Goal: Complete application form

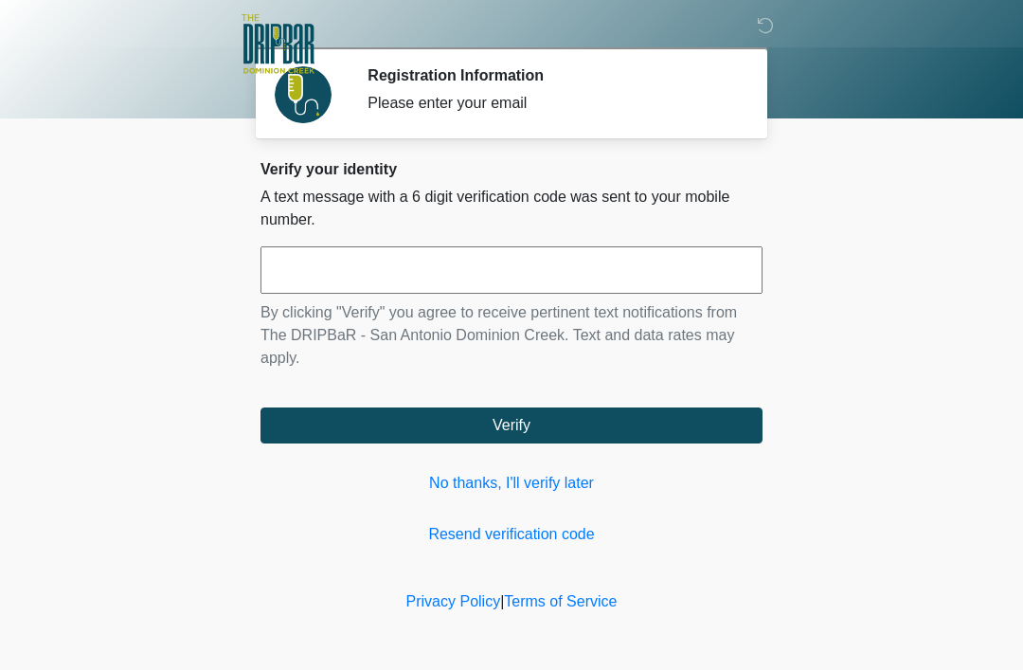
click at [682, 253] on input "text" at bounding box center [512, 269] width 502 height 47
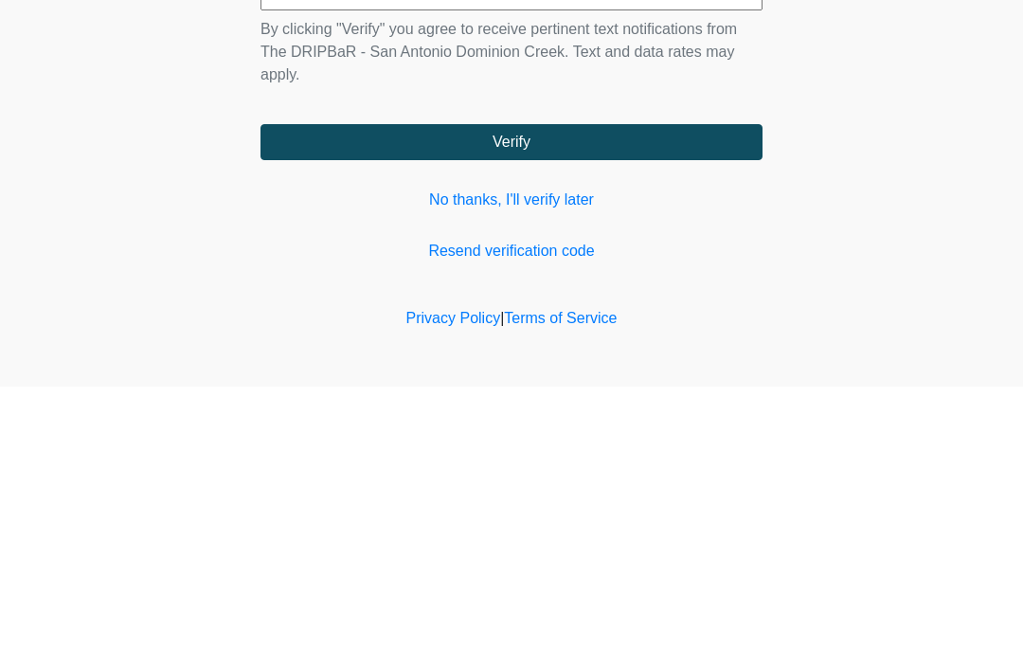
type input "******"
click at [651, 407] on button "Verify" at bounding box center [512, 425] width 502 height 36
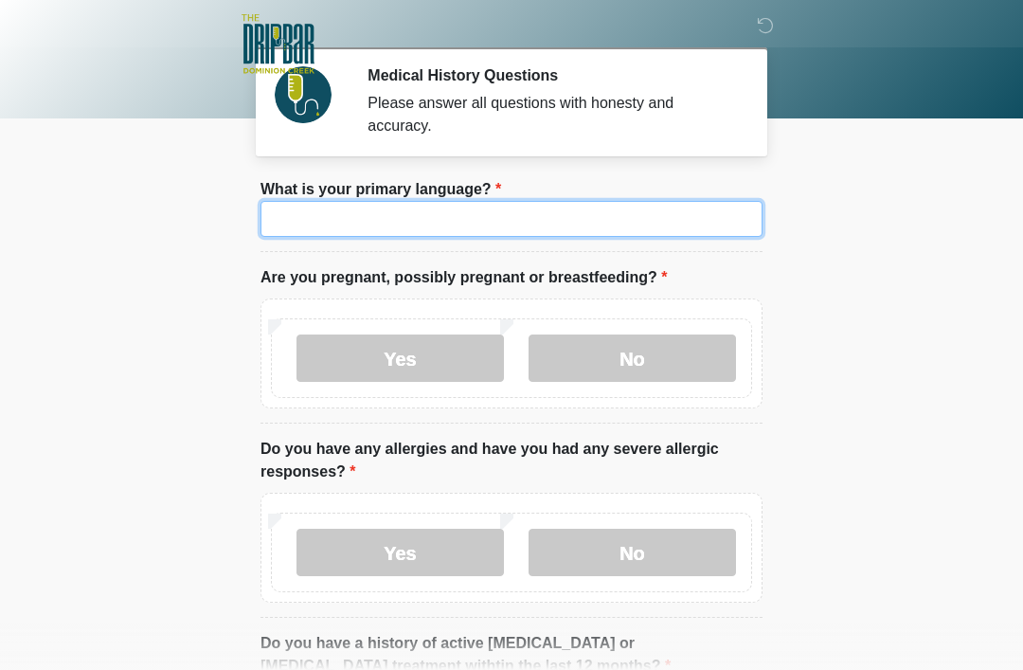
click at [616, 213] on input "What is your primary language?" at bounding box center [512, 219] width 502 height 36
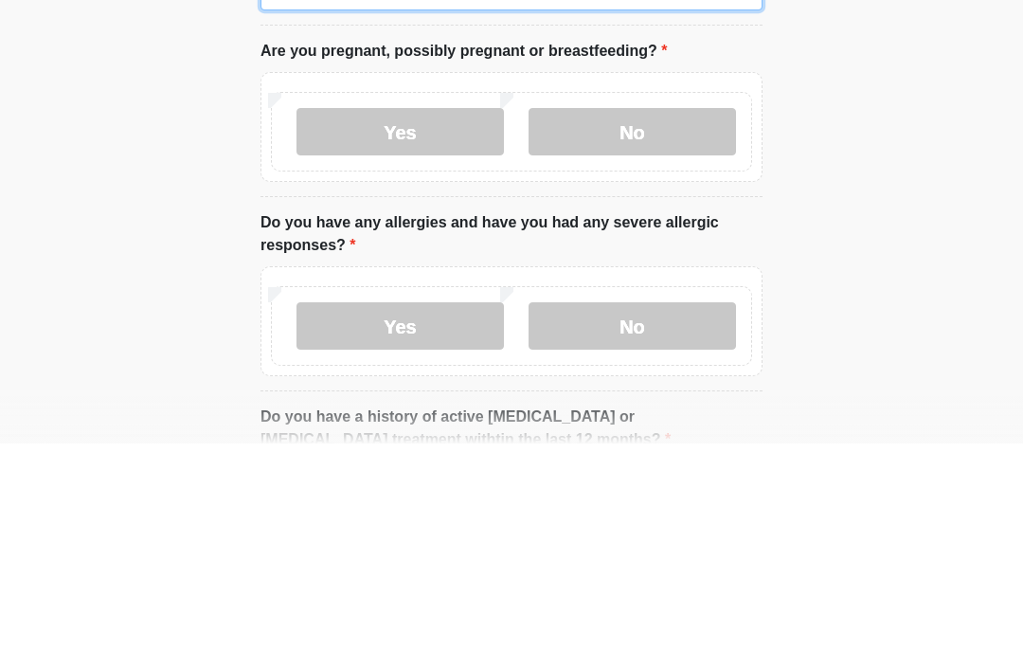
type input "*******"
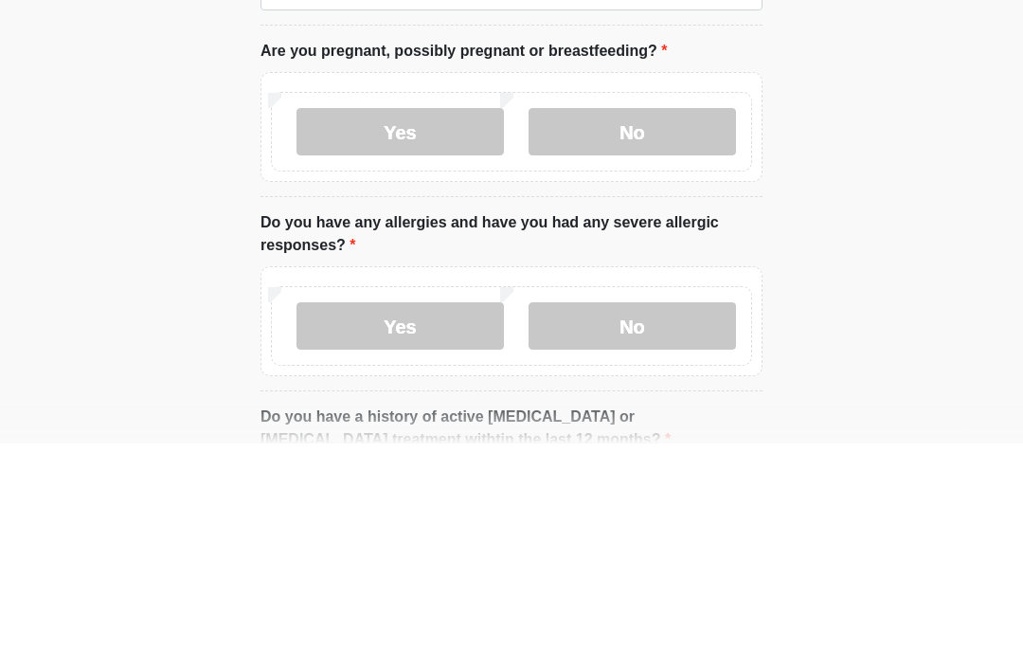
click at [651, 335] on label "No" at bounding box center [633, 358] width 208 height 47
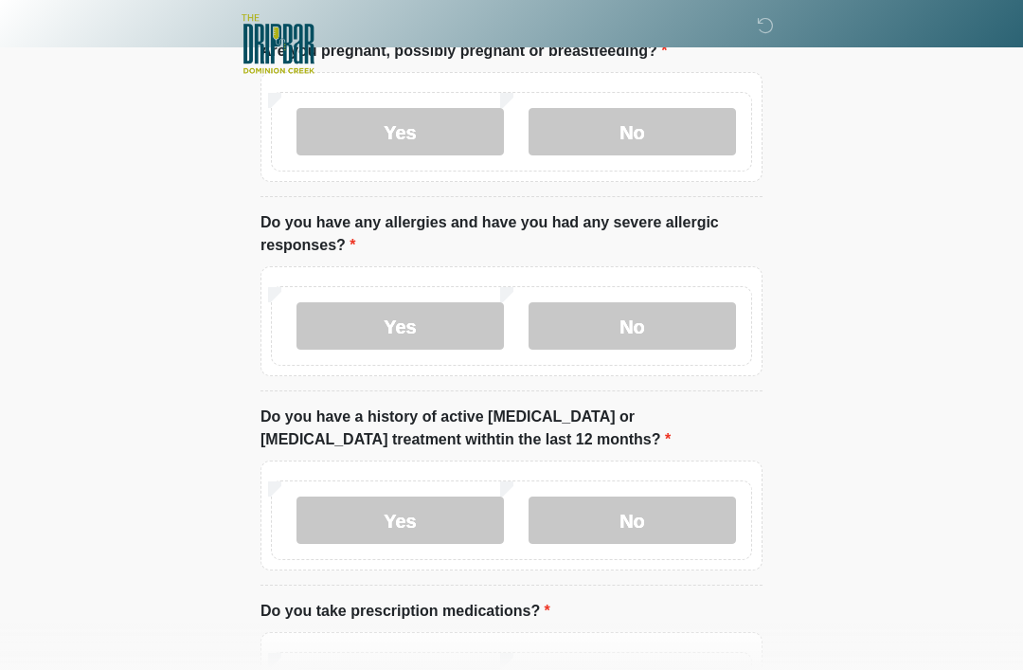
click at [679, 333] on label "No" at bounding box center [633, 325] width 208 height 47
click at [702, 511] on label "No" at bounding box center [633, 520] width 208 height 47
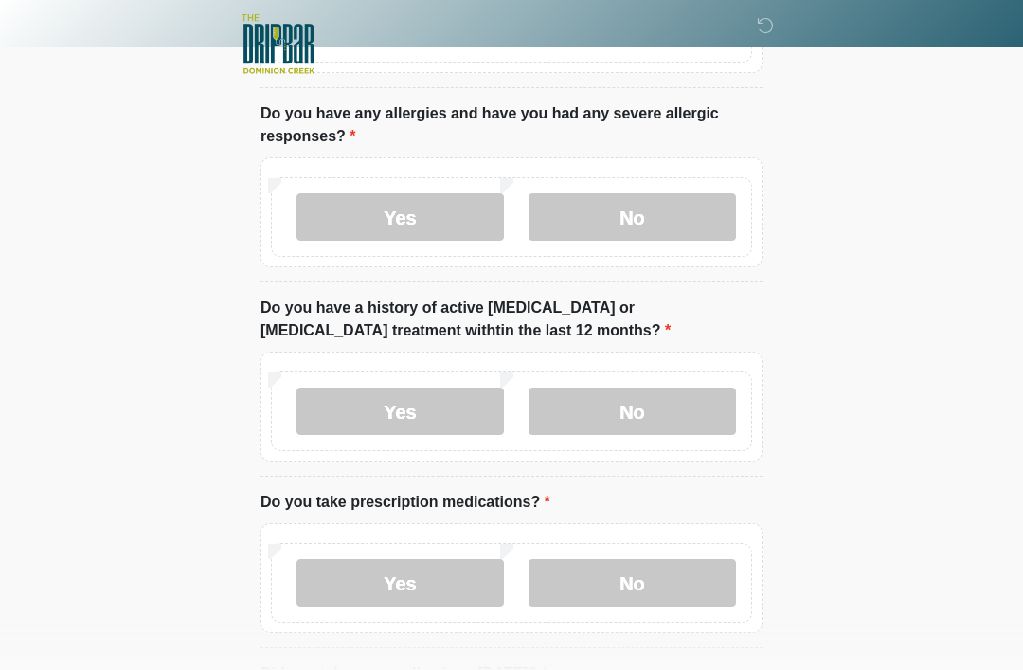
scroll to position [340, 0]
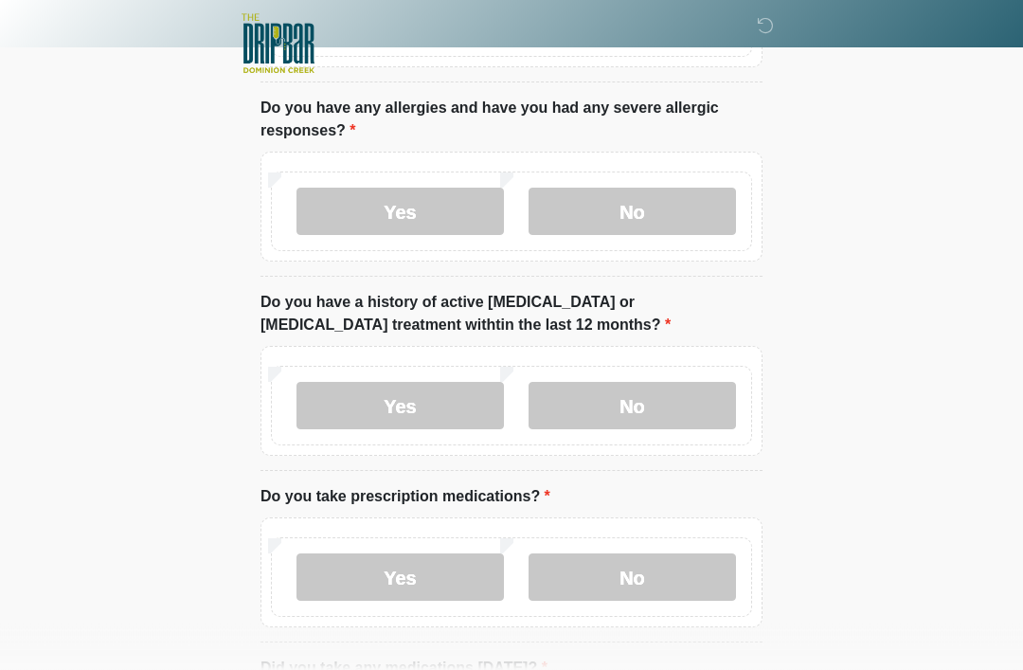
click at [679, 543] on div "Yes No" at bounding box center [511, 578] width 481 height 80
click at [712, 588] on label "No" at bounding box center [633, 577] width 208 height 47
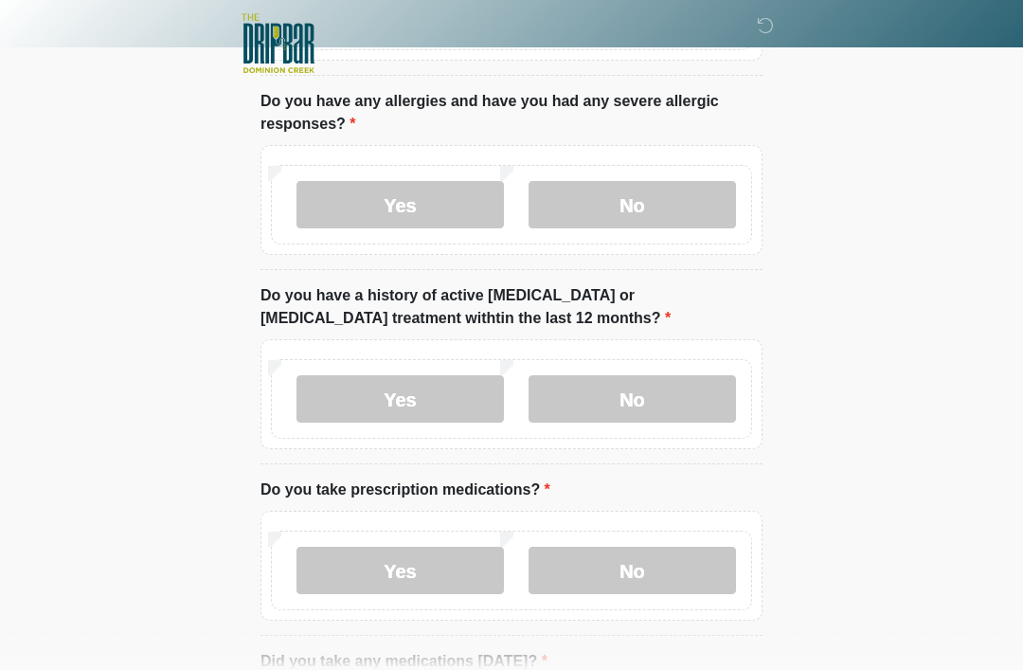
scroll to position [351, 0]
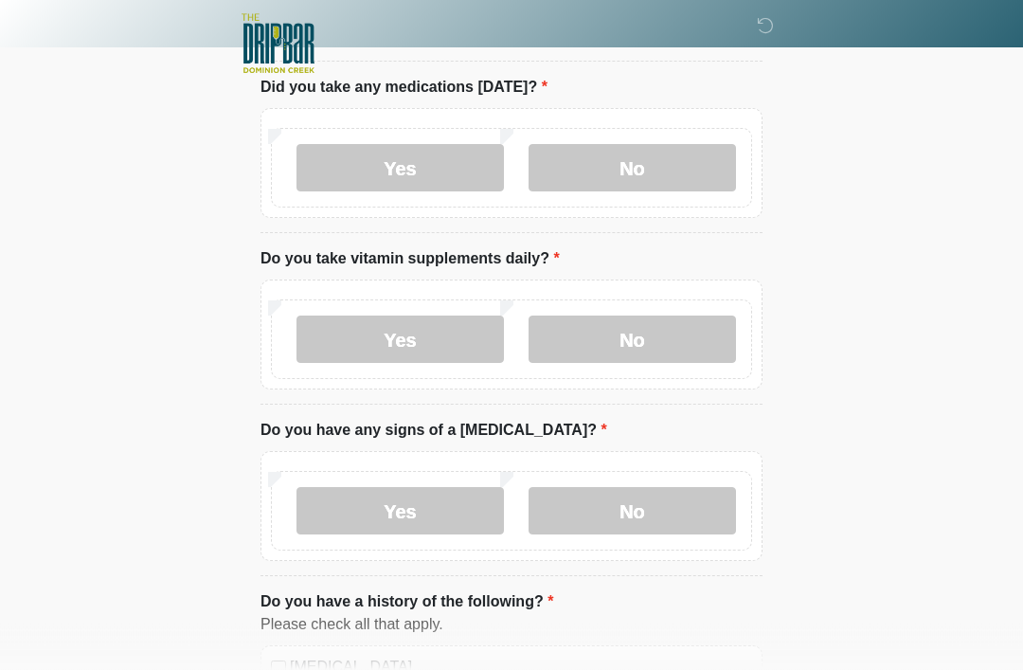
click at [688, 160] on label "No" at bounding box center [633, 168] width 208 height 47
click at [734, 328] on label "No" at bounding box center [633, 339] width 208 height 47
click at [714, 505] on label "No" at bounding box center [633, 510] width 208 height 47
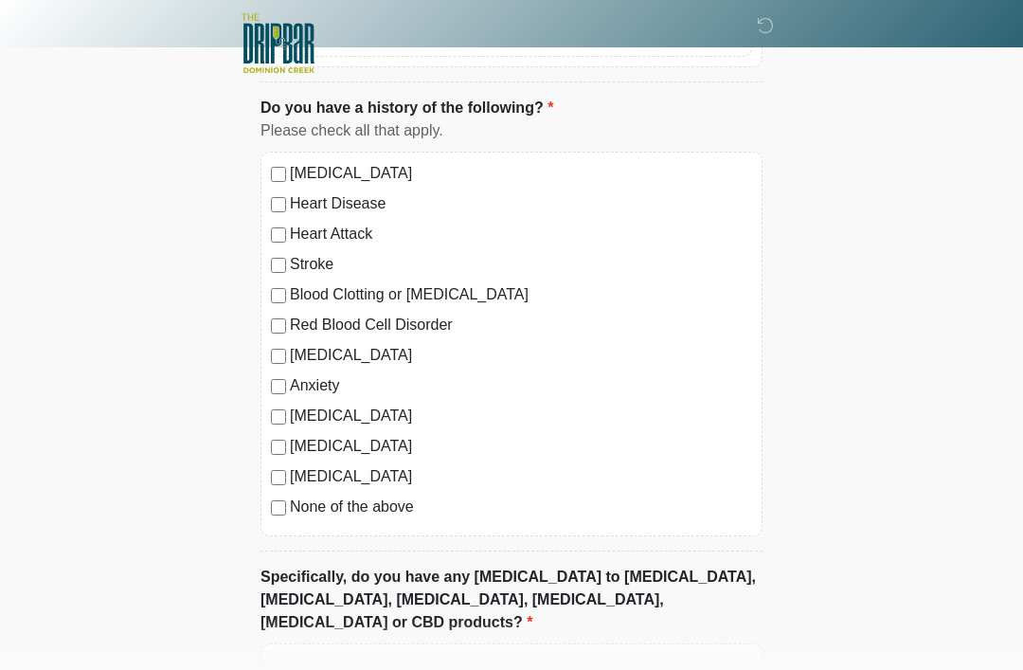
scroll to position [1418, 0]
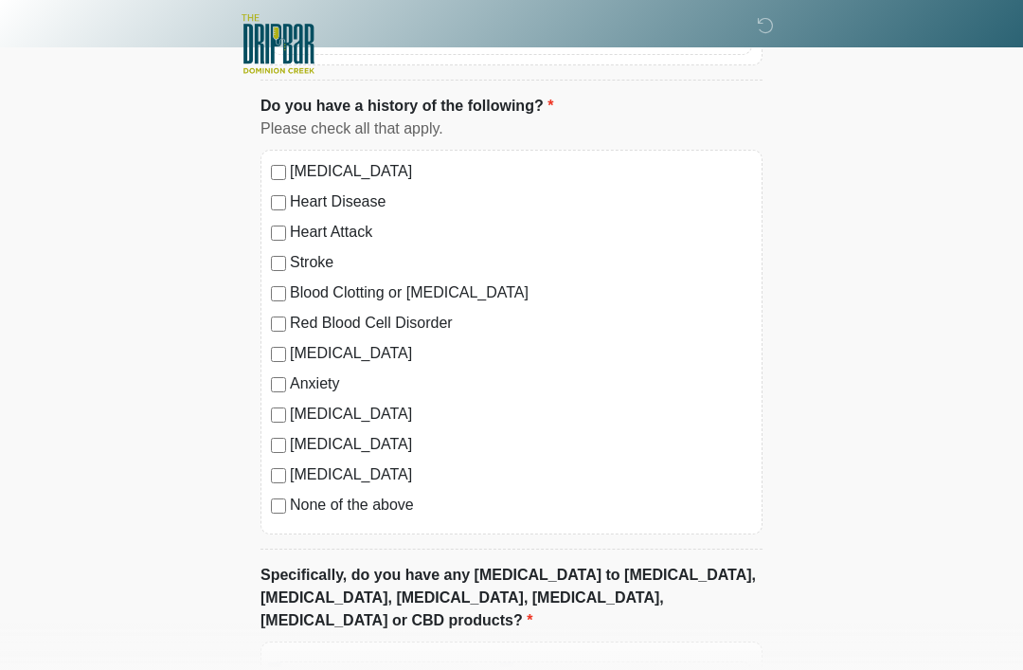
click at [335, 505] on label "None of the above" at bounding box center [521, 505] width 462 height 23
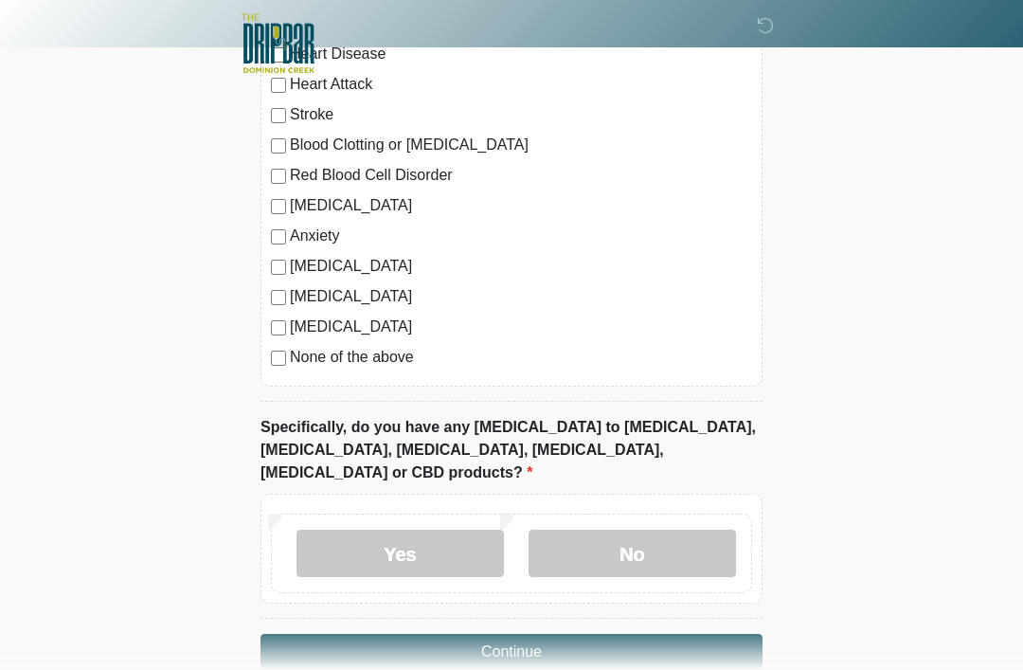
scroll to position [1580, 0]
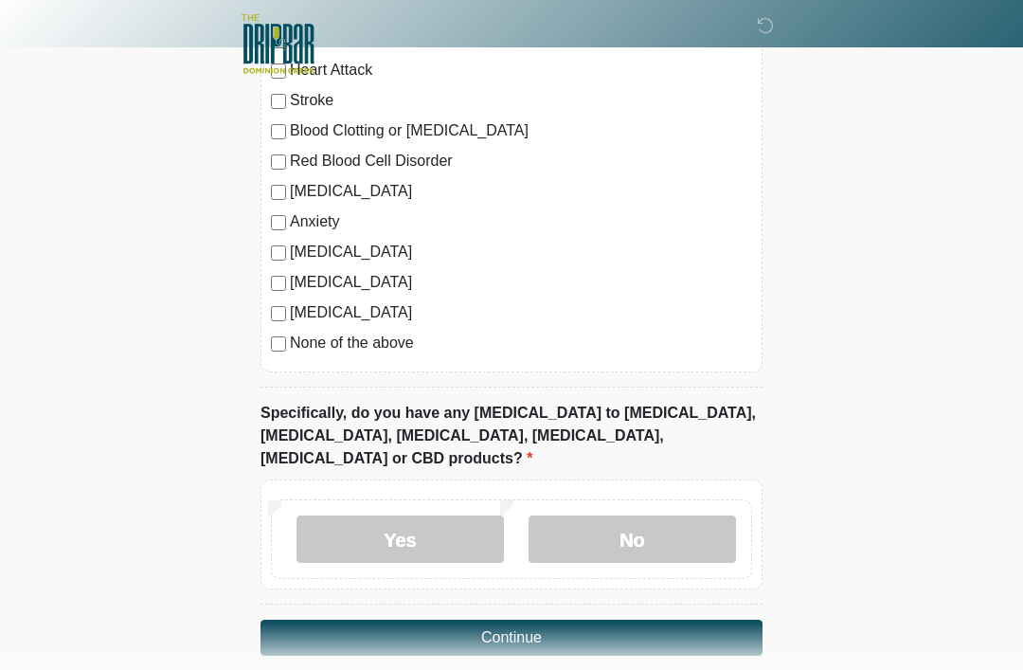
click at [672, 516] on label "No" at bounding box center [633, 539] width 208 height 47
click at [643, 620] on button "Continue" at bounding box center [512, 638] width 502 height 36
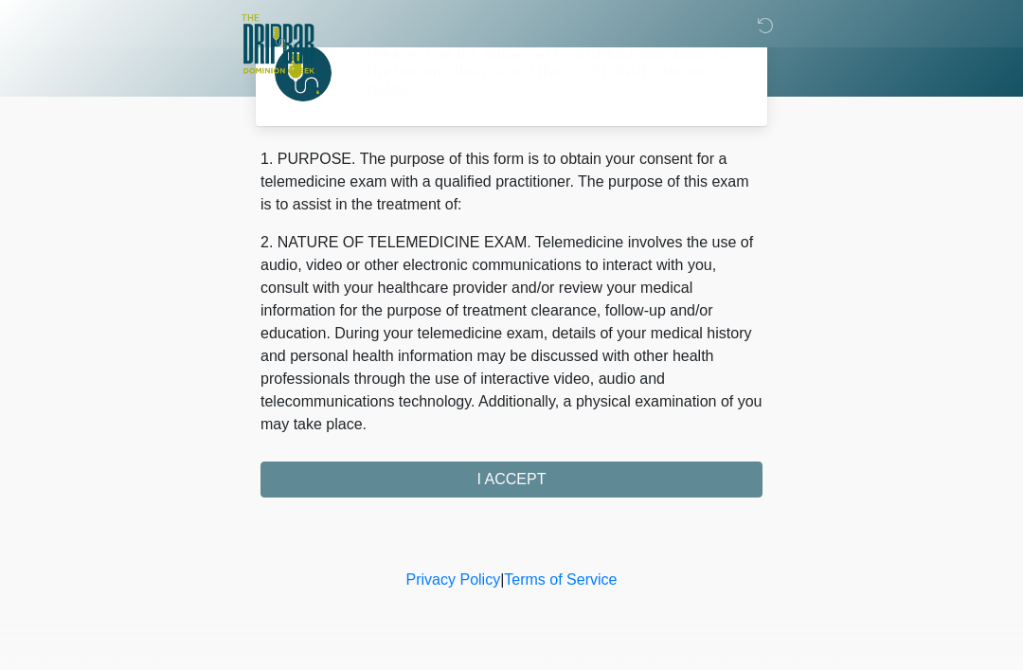
scroll to position [0, 0]
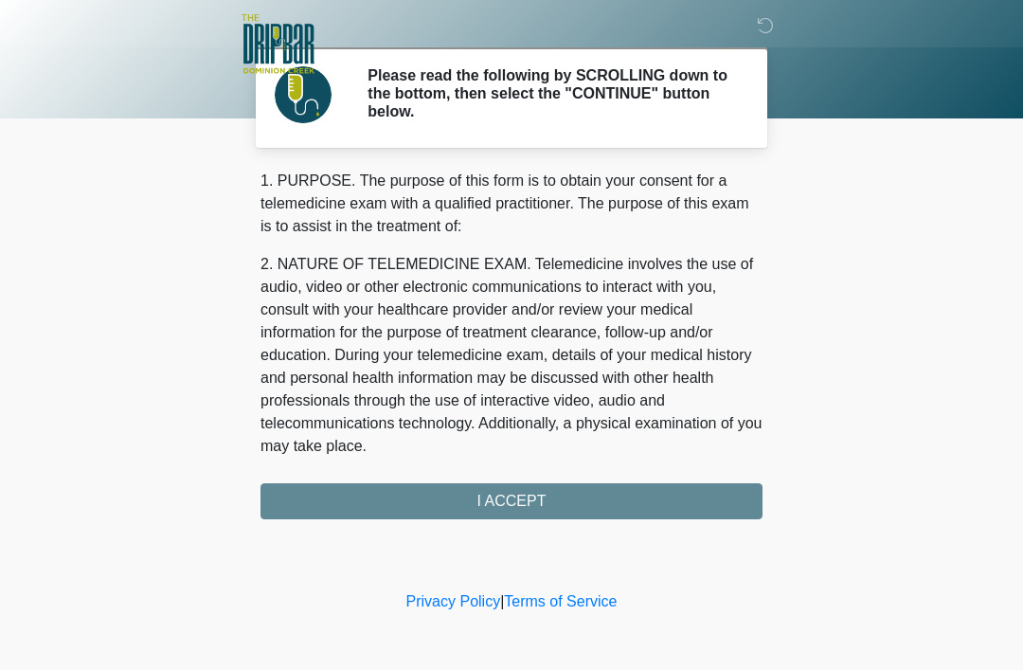
click at [645, 503] on div "1. PURPOSE. The purpose of this form is to obtain your consent for a telemedici…" at bounding box center [512, 345] width 502 height 350
click at [553, 493] on div "1. PURPOSE. The purpose of this form is to obtain your consent for a telemedici…" at bounding box center [512, 345] width 502 height 350
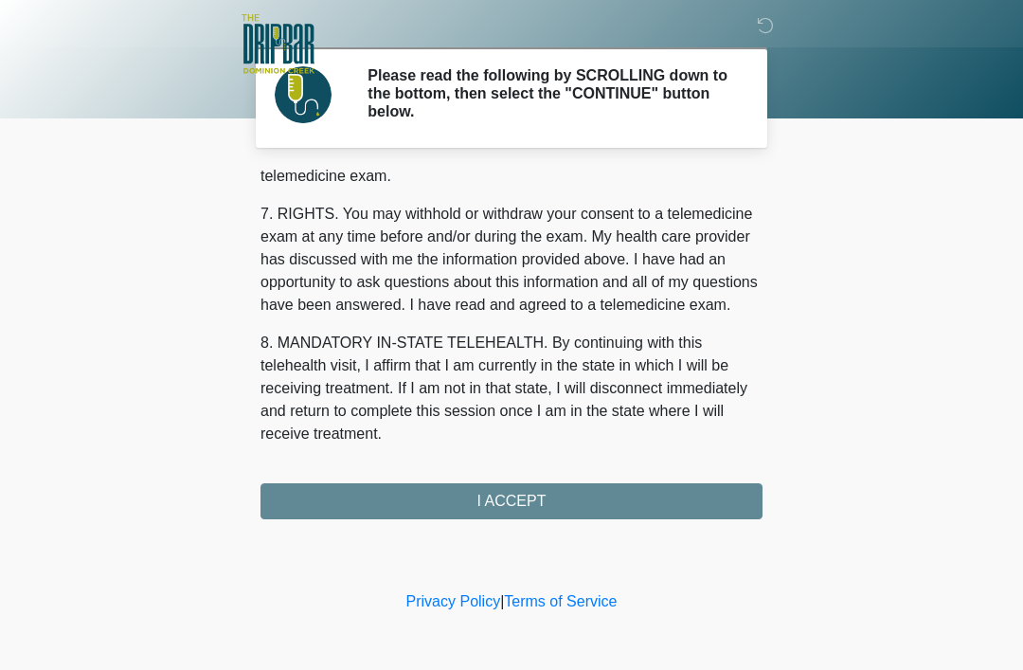
click at [559, 516] on div "1. PURPOSE. The purpose of this form is to obtain your consent for a telemedici…" at bounding box center [512, 345] width 502 height 350
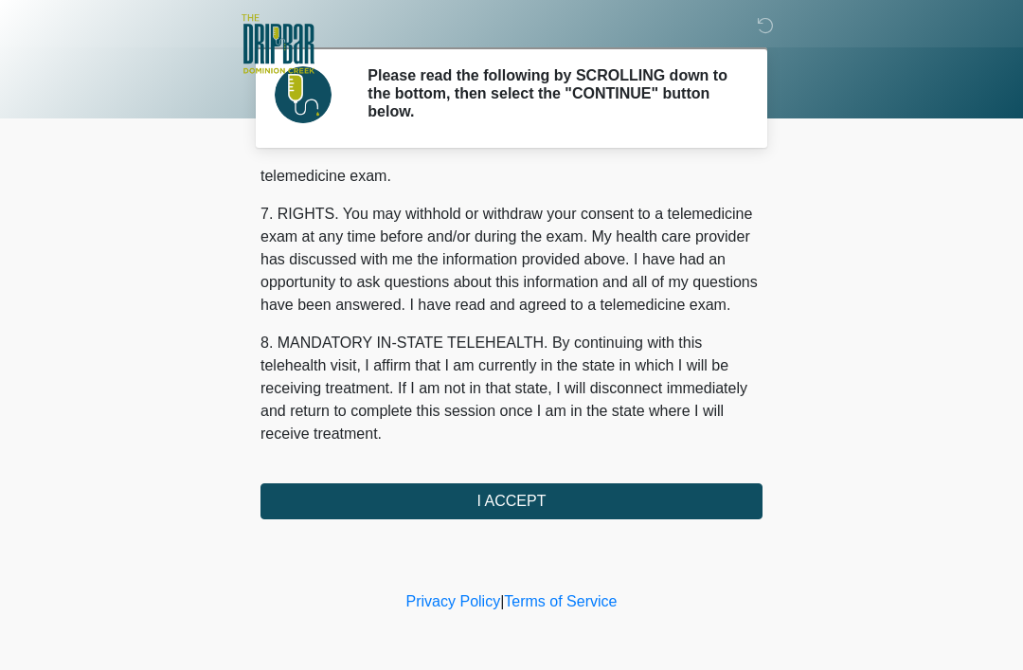
click at [558, 516] on button "I ACCEPT" at bounding box center [512, 501] width 502 height 36
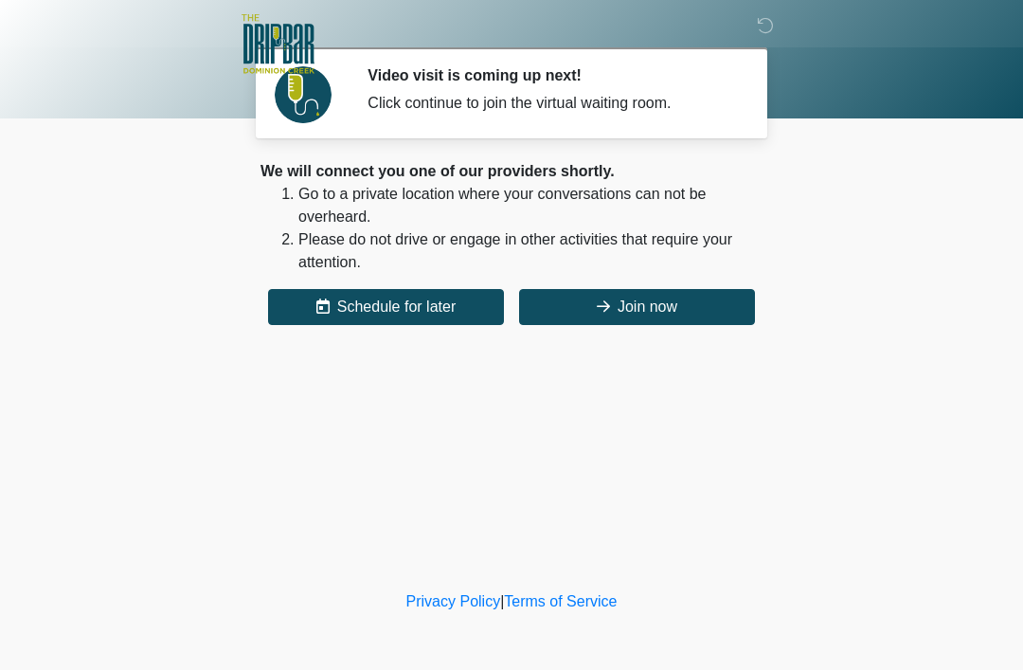
click at [700, 323] on button "Join now" at bounding box center [637, 307] width 236 height 36
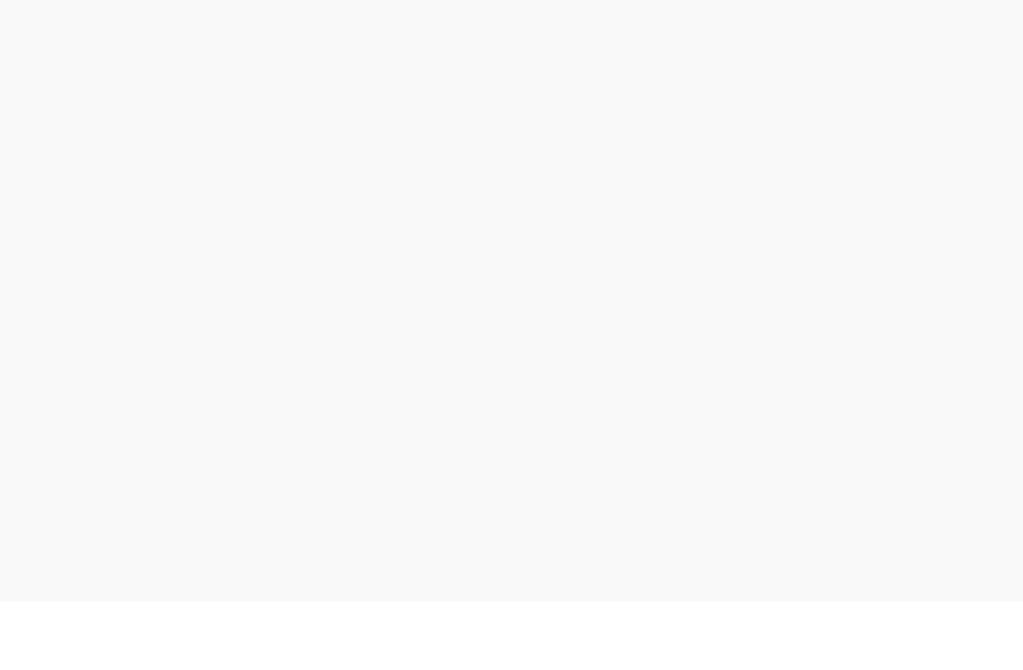
scroll to position [6, 0]
